Goal: Task Accomplishment & Management: Complete application form

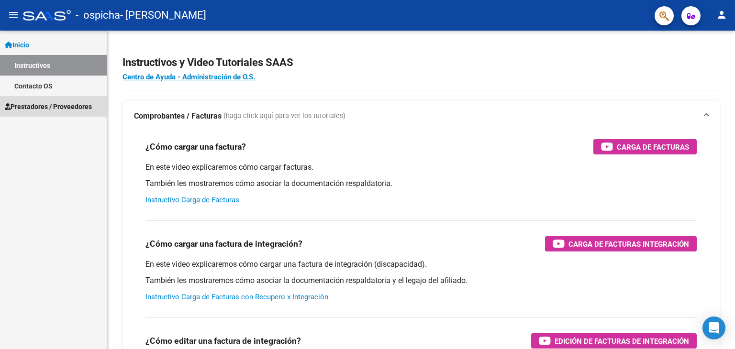
click at [44, 110] on span "Prestadores / Proveedores" at bounding box center [48, 106] width 87 height 11
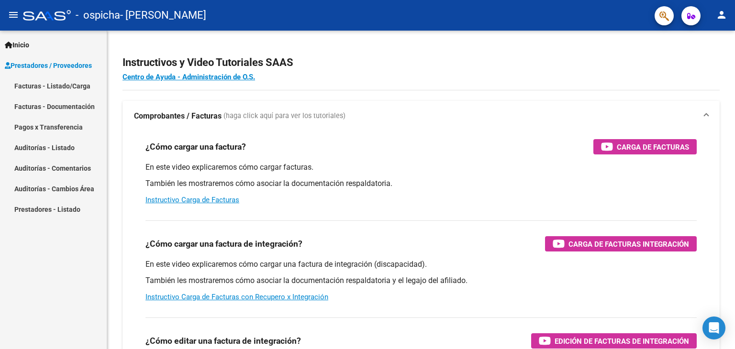
click at [54, 90] on link "Facturas - Listado/Carga" at bounding box center [53, 86] width 107 height 21
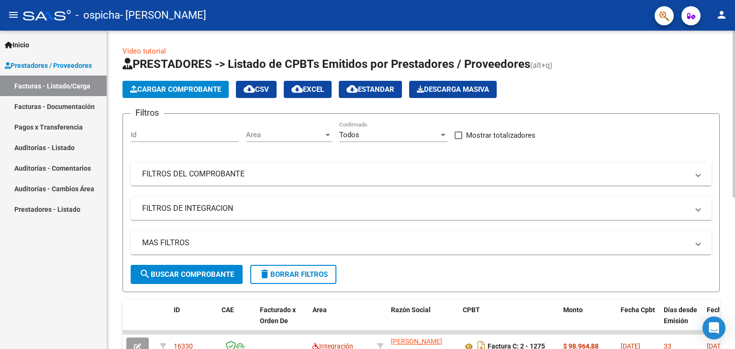
click at [192, 91] on span "Cargar Comprobante" at bounding box center [175, 89] width 91 height 9
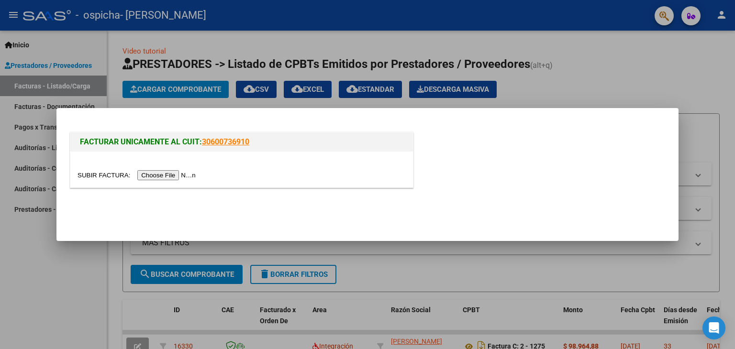
click at [191, 175] on input "file" at bounding box center [138, 175] width 121 height 10
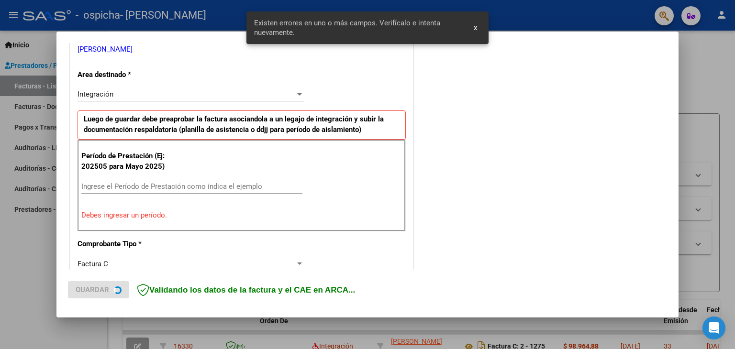
scroll to position [201, 0]
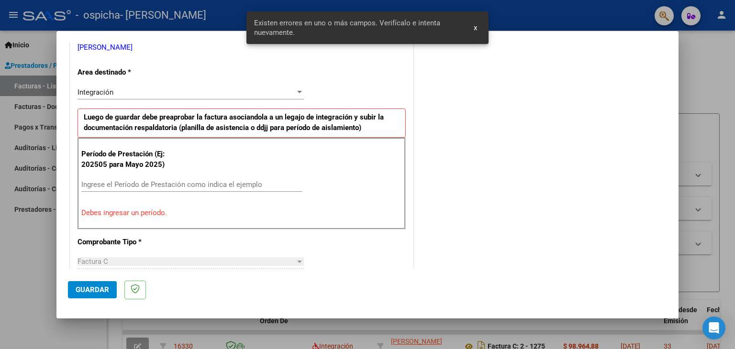
click at [161, 184] on input "Ingrese el Período de Prestación como indica el ejemplo" at bounding box center [191, 184] width 221 height 9
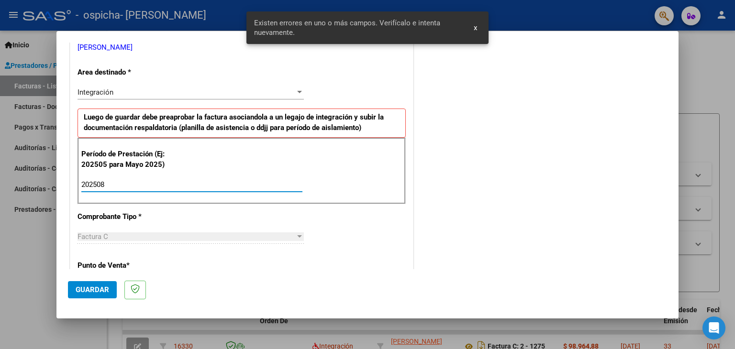
type input "202508"
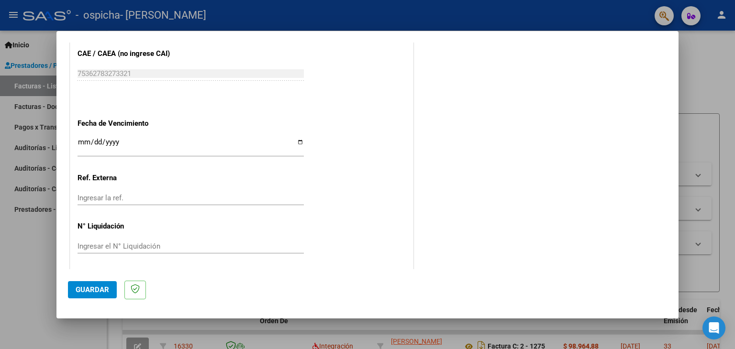
scroll to position [614, 0]
click at [296, 144] on input "Ingresar la fecha" at bounding box center [191, 144] width 226 height 15
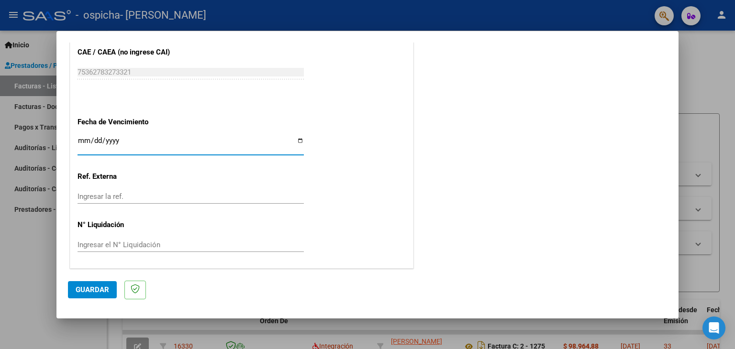
click at [297, 137] on input "Ingresar la fecha" at bounding box center [191, 144] width 226 height 15
type input "[DATE]"
click at [105, 286] on span "Guardar" at bounding box center [92, 290] width 33 height 9
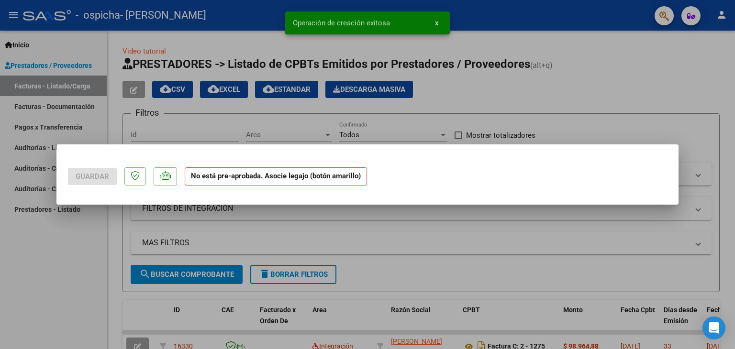
scroll to position [0, 0]
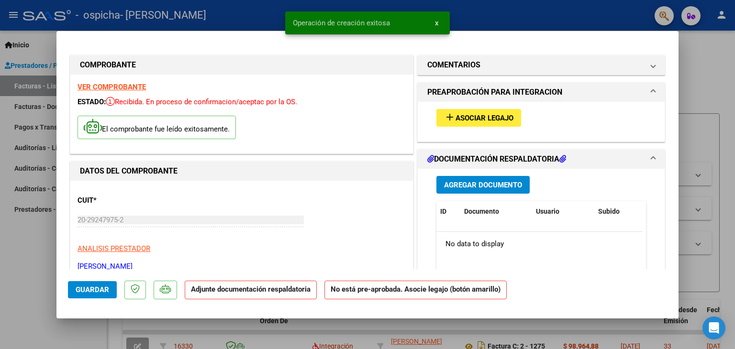
click at [491, 121] on span "Asociar Legajo" at bounding box center [485, 118] width 58 height 9
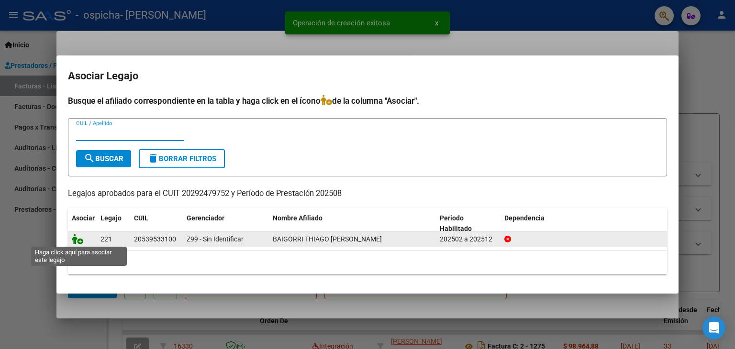
click at [75, 239] on icon at bounding box center [77, 239] width 11 height 11
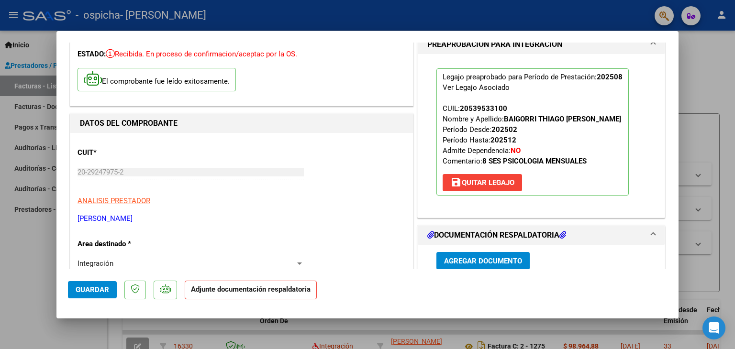
scroll to position [191, 0]
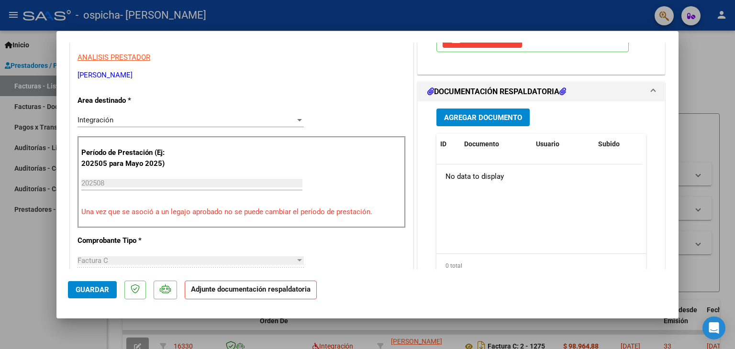
click at [477, 115] on span "Agregar Documento" at bounding box center [483, 117] width 78 height 9
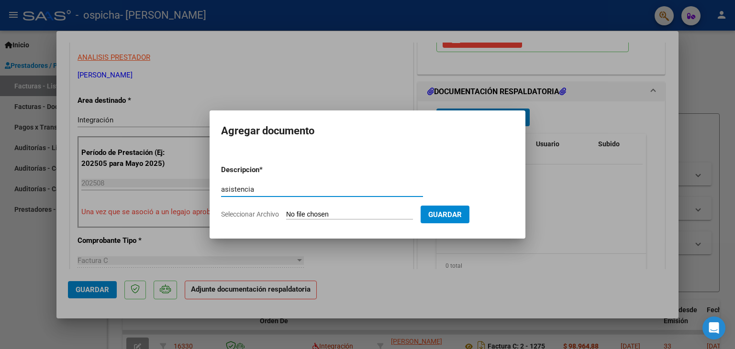
type input "asistencia"
click at [333, 212] on input "Seleccionar Archivo" at bounding box center [349, 215] width 127 height 9
type input "C:\fakepath\BAIGORRI PSC AGO.pdf"
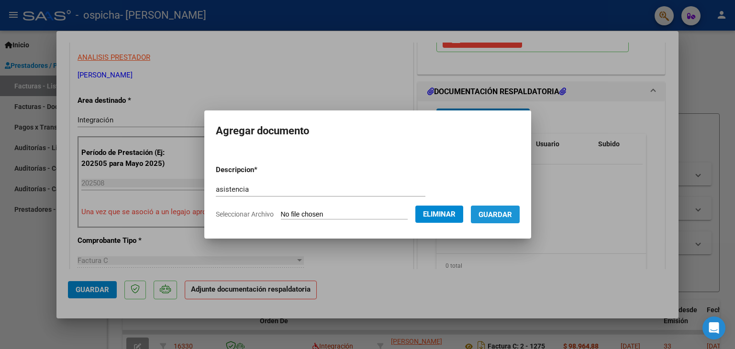
click at [512, 216] on span "Guardar" at bounding box center [495, 215] width 33 height 9
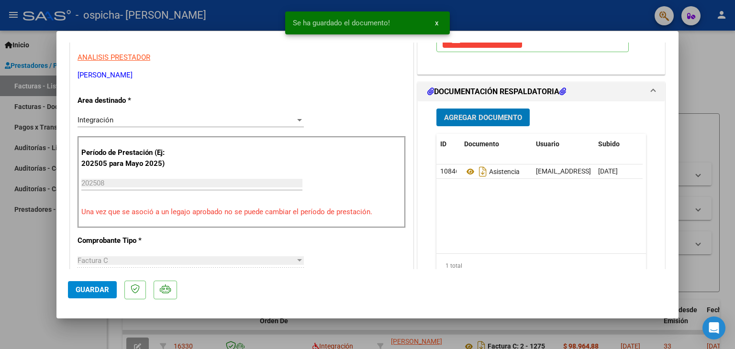
click at [488, 119] on span "Agregar Documento" at bounding box center [483, 117] width 78 height 9
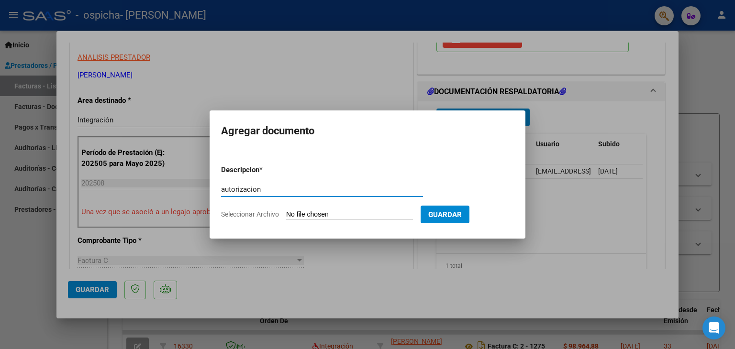
type input "autorizacion"
click at [323, 215] on input "Seleccionar Archivo" at bounding box center [349, 215] width 127 height 9
type input "C:\fakepath\Copia de Copia de [PERSON_NAME] PSICOLOGIA- BAIGORRI THIAGO FEB A D…"
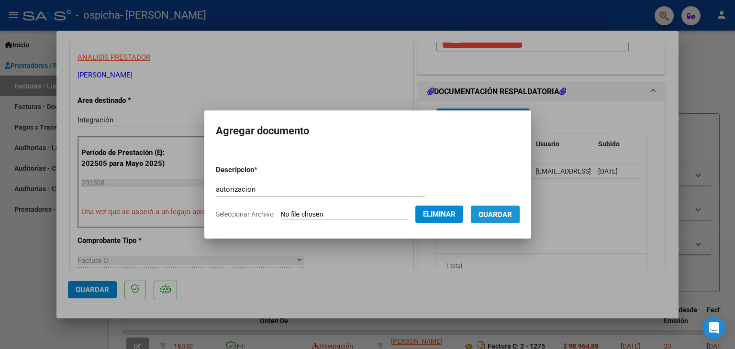
click at [500, 214] on span "Guardar" at bounding box center [495, 215] width 33 height 9
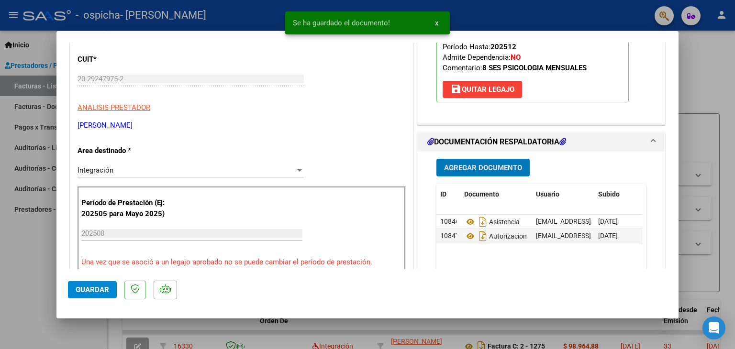
scroll to position [0, 0]
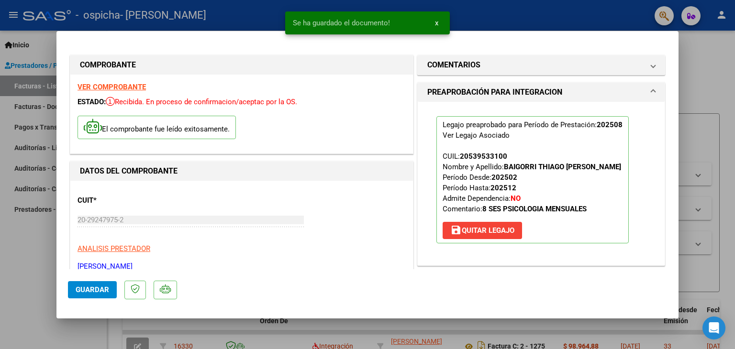
click at [98, 291] on span "Guardar" at bounding box center [92, 290] width 33 height 9
click at [701, 56] on div at bounding box center [367, 174] width 735 height 349
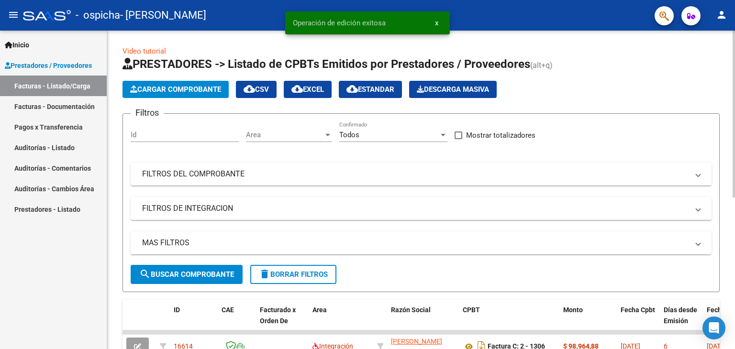
scroll to position [96, 0]
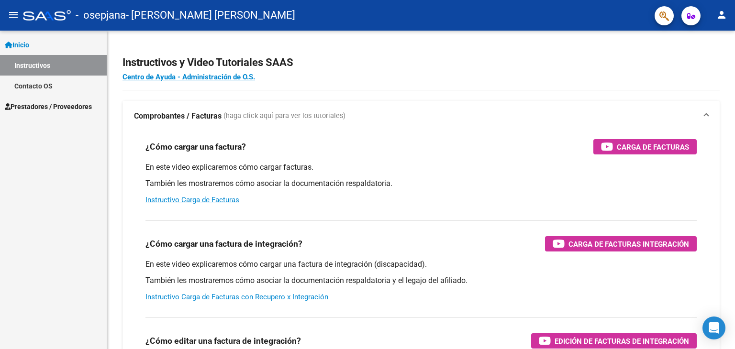
click at [46, 108] on span "Prestadores / Proveedores" at bounding box center [48, 106] width 87 height 11
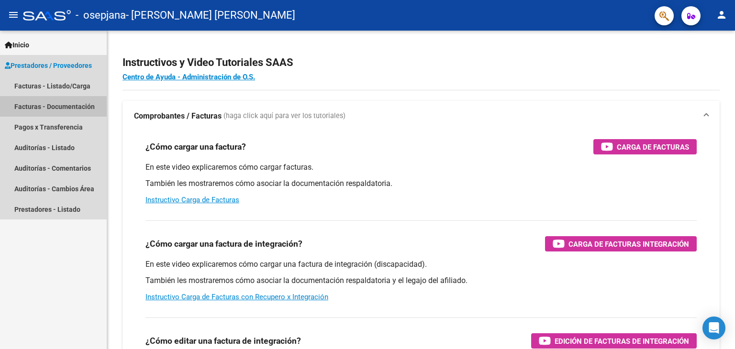
click at [54, 121] on mat-nav-list "Facturas - Listado/Carga Facturas - Documentación Pagos x Transferencia Auditor…" at bounding box center [53, 148] width 107 height 144
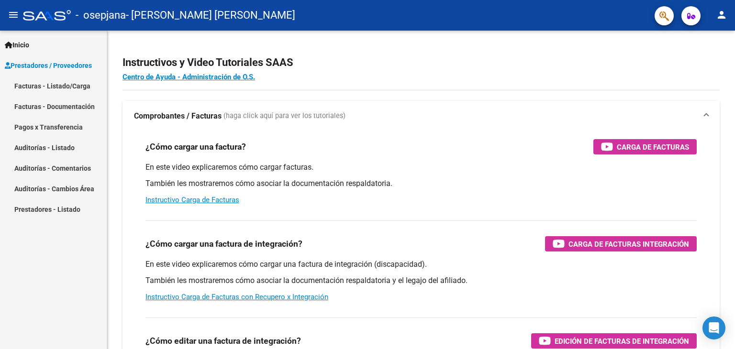
click at [56, 86] on link "Facturas - Listado/Carga" at bounding box center [53, 86] width 107 height 21
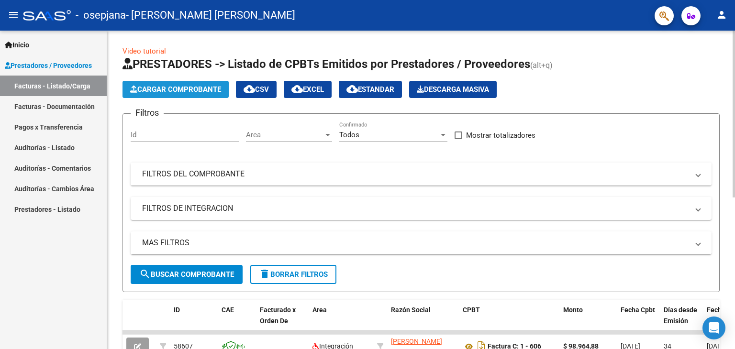
click at [186, 89] on span "Cargar Comprobante" at bounding box center [175, 89] width 91 height 9
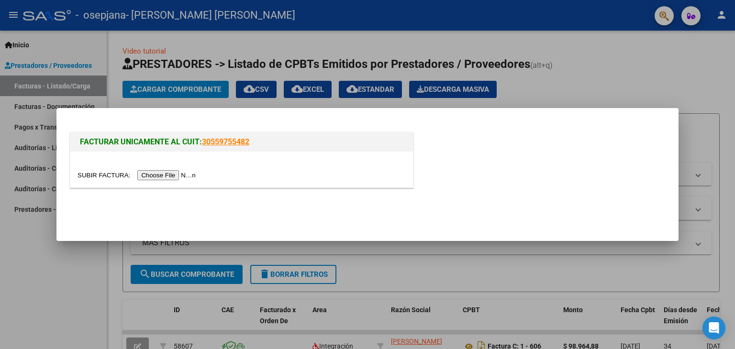
click at [192, 171] on input "file" at bounding box center [138, 175] width 121 height 10
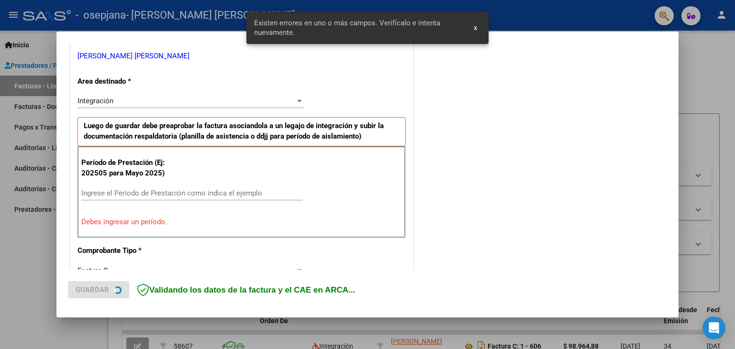
scroll to position [201, 0]
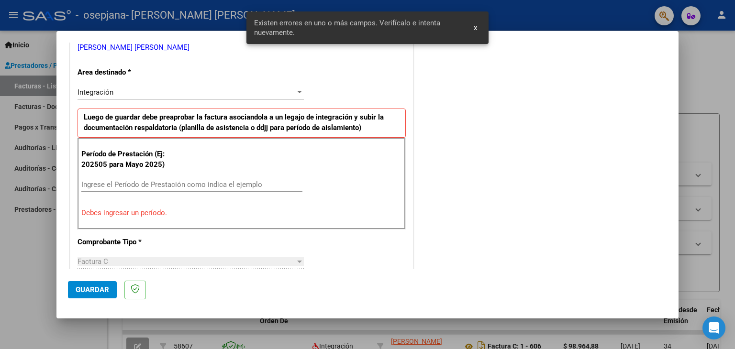
click at [184, 178] on div "Ingrese el Período de Prestación como indica el ejemplo" at bounding box center [191, 185] width 221 height 14
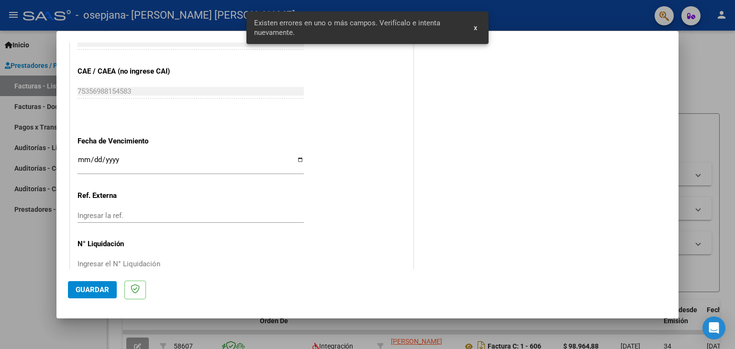
scroll to position [614, 0]
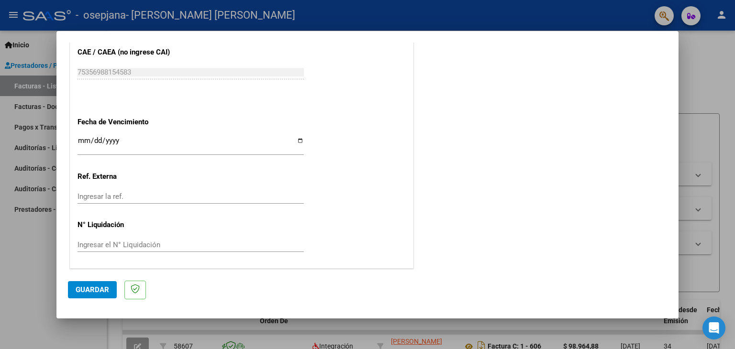
type input "202508"
click at [295, 137] on input "Ingresar la fecha" at bounding box center [191, 144] width 226 height 15
type input "2025-09-11"
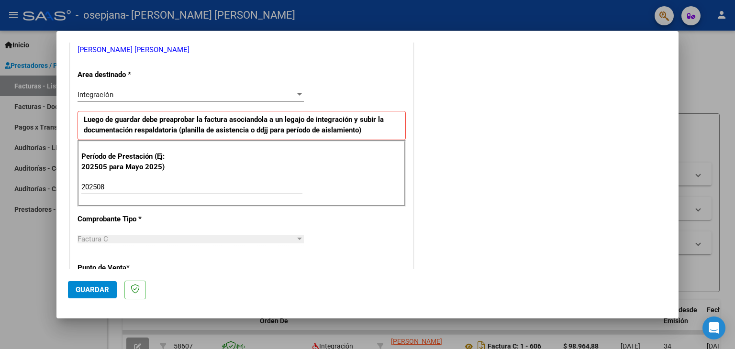
scroll to position [40, 0]
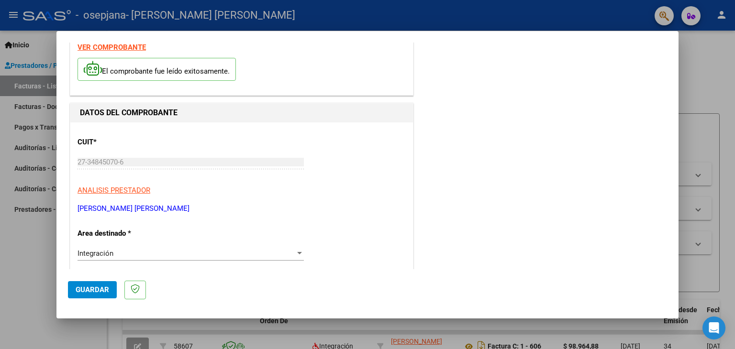
click at [86, 288] on span "Guardar" at bounding box center [92, 290] width 33 height 9
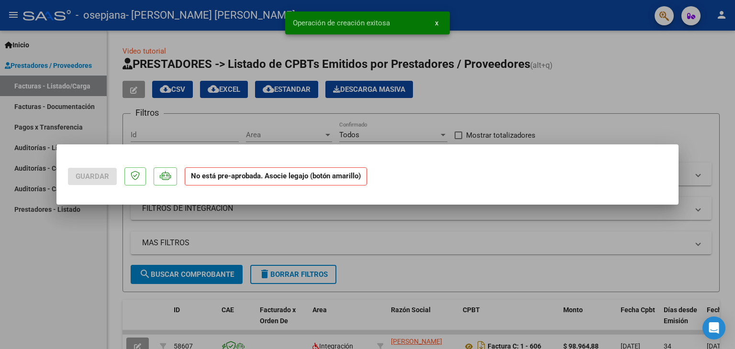
scroll to position [0, 0]
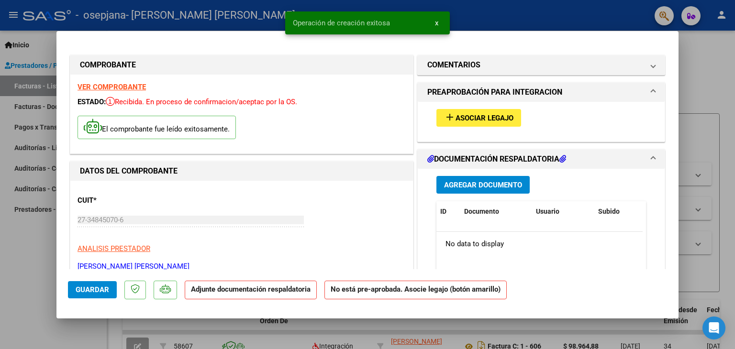
click at [456, 115] on span "Asociar Legajo" at bounding box center [485, 118] width 58 height 9
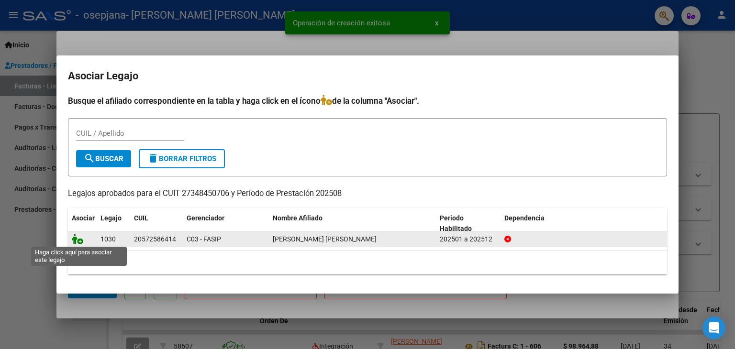
click at [78, 235] on icon at bounding box center [77, 239] width 11 height 11
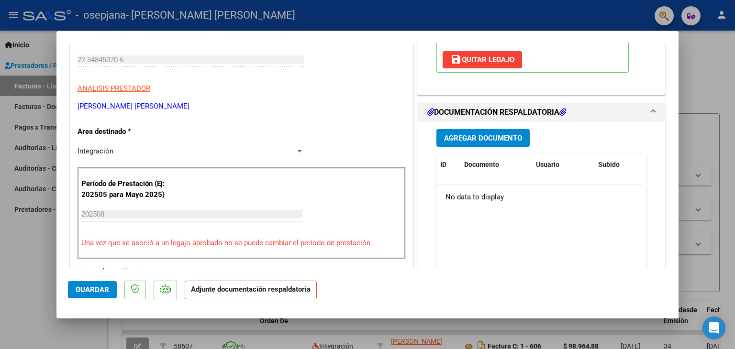
scroll to position [144, 0]
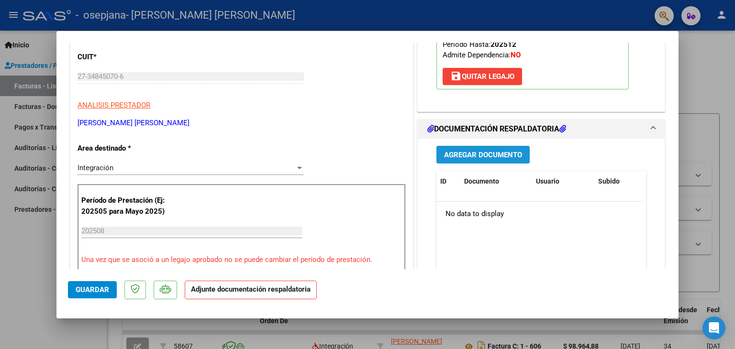
click at [487, 159] on span "Agregar Documento" at bounding box center [483, 155] width 78 height 9
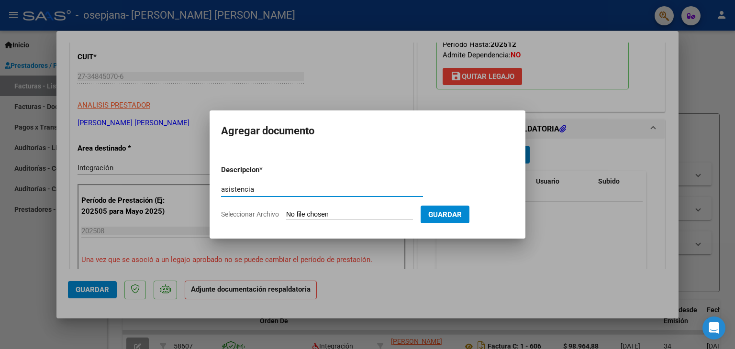
type input "asistencia"
click at [305, 216] on input "Seleccionar Archivo" at bounding box center [349, 215] width 127 height 9
type input "C:\fakepath\BRIZUELA PSP AGO.pdf"
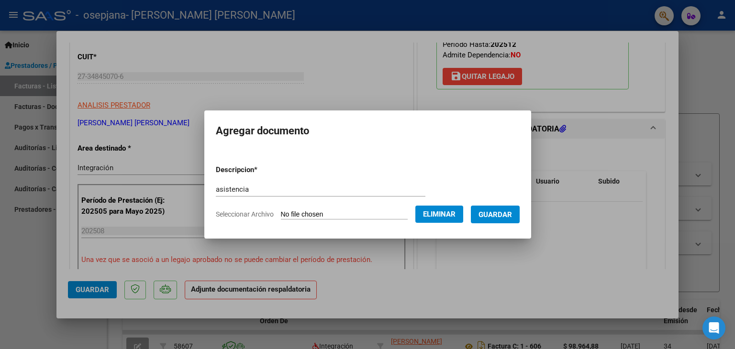
click at [507, 212] on span "Guardar" at bounding box center [495, 215] width 33 height 9
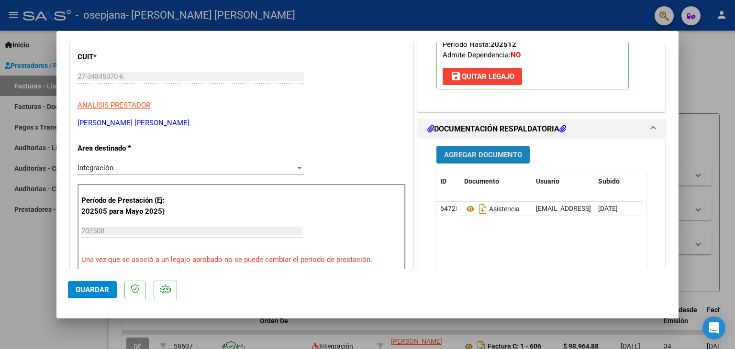
click at [482, 159] on span "Agregar Documento" at bounding box center [483, 155] width 78 height 9
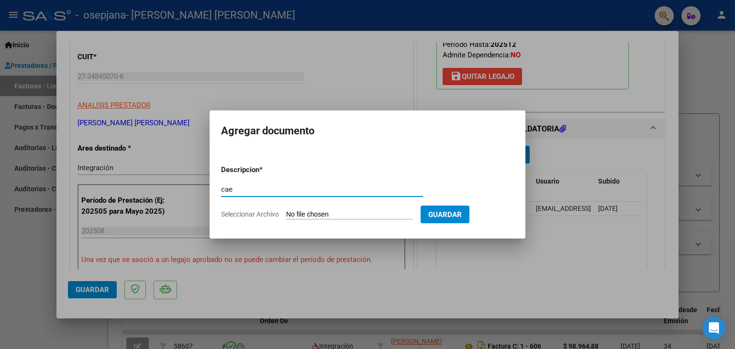
type input "cae"
click at [323, 218] on input "Seleccionar Archivo" at bounding box center [349, 215] width 127 height 9
type input "C:\fakepath\cae caleb b.pdf"
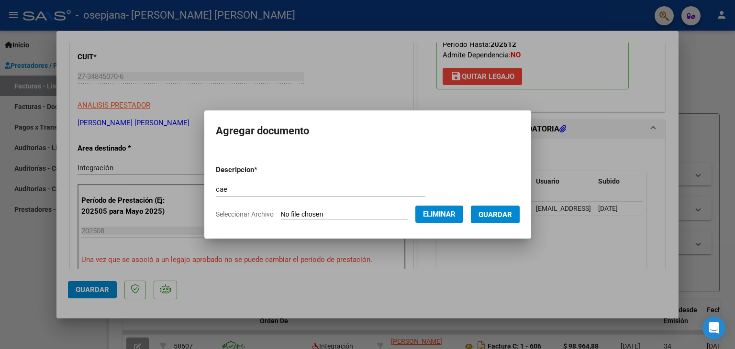
click at [503, 212] on span "Guardar" at bounding box center [495, 215] width 33 height 9
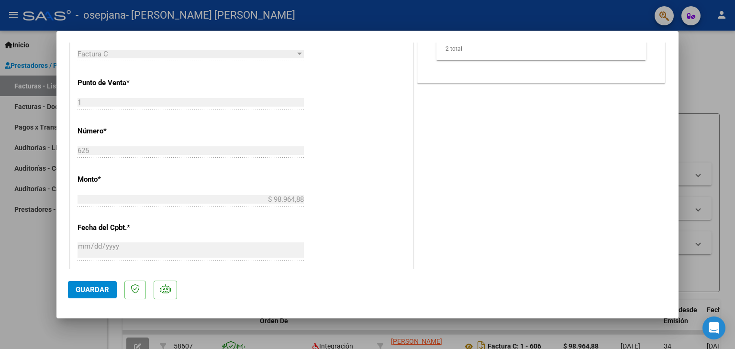
scroll to position [431, 0]
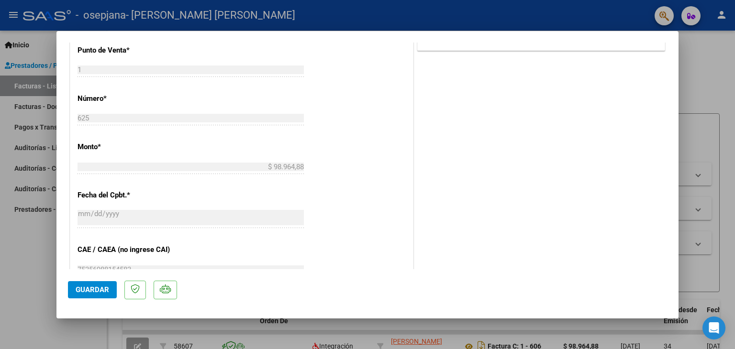
click at [90, 289] on span "Guardar" at bounding box center [92, 290] width 33 height 9
click at [309, 14] on div at bounding box center [367, 174] width 735 height 349
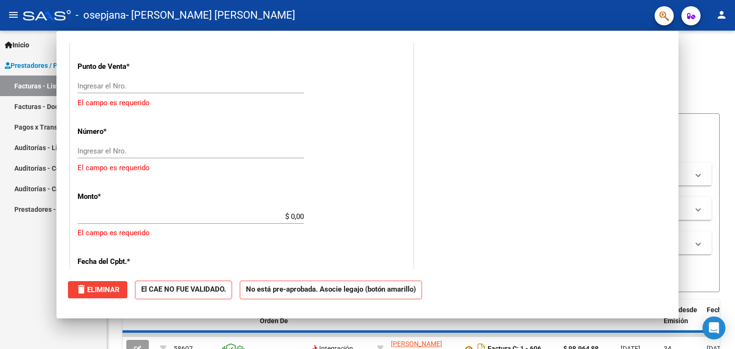
scroll to position [0, 0]
